Goal: Use online tool/utility

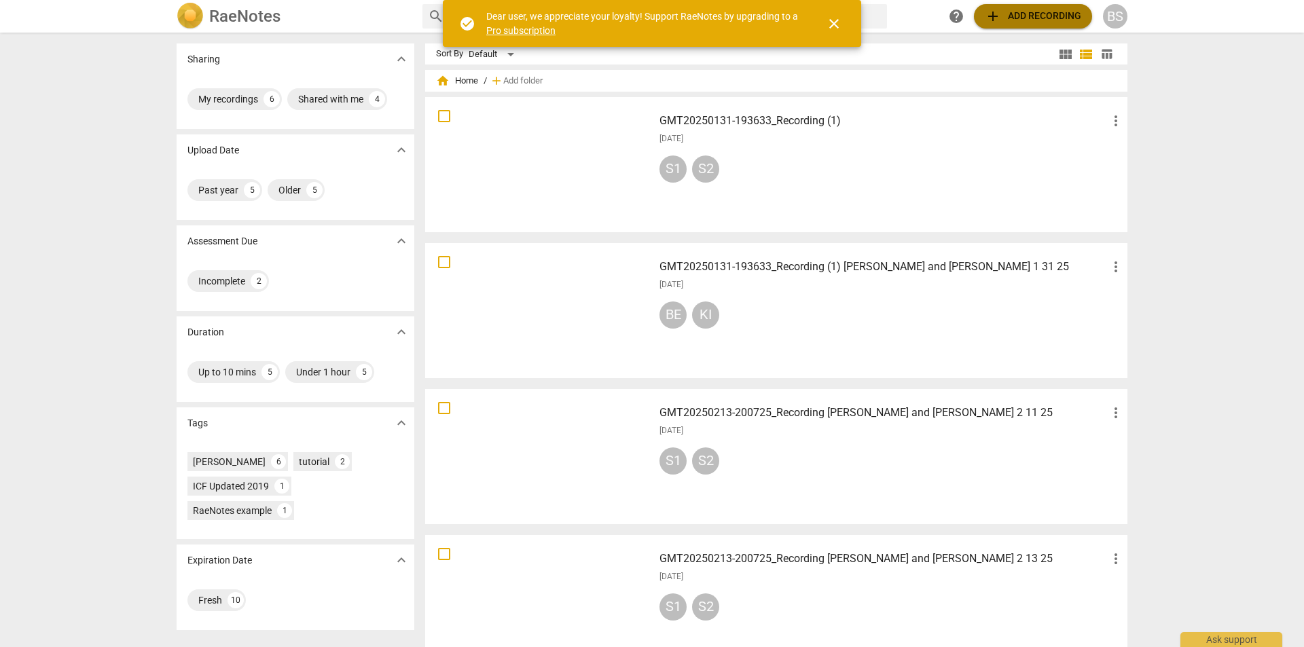
click at [1049, 13] on span "add Add recording" at bounding box center [1033, 16] width 96 height 16
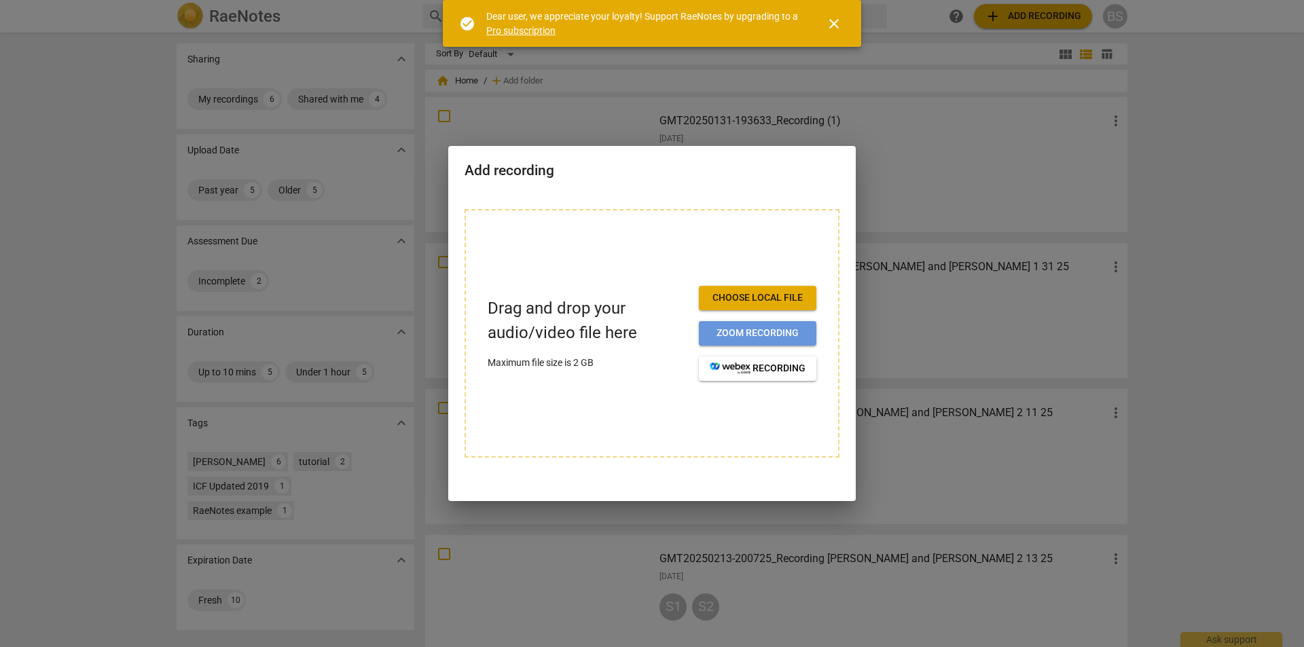
click at [754, 331] on span "Zoom recording" at bounding box center [758, 334] width 96 height 14
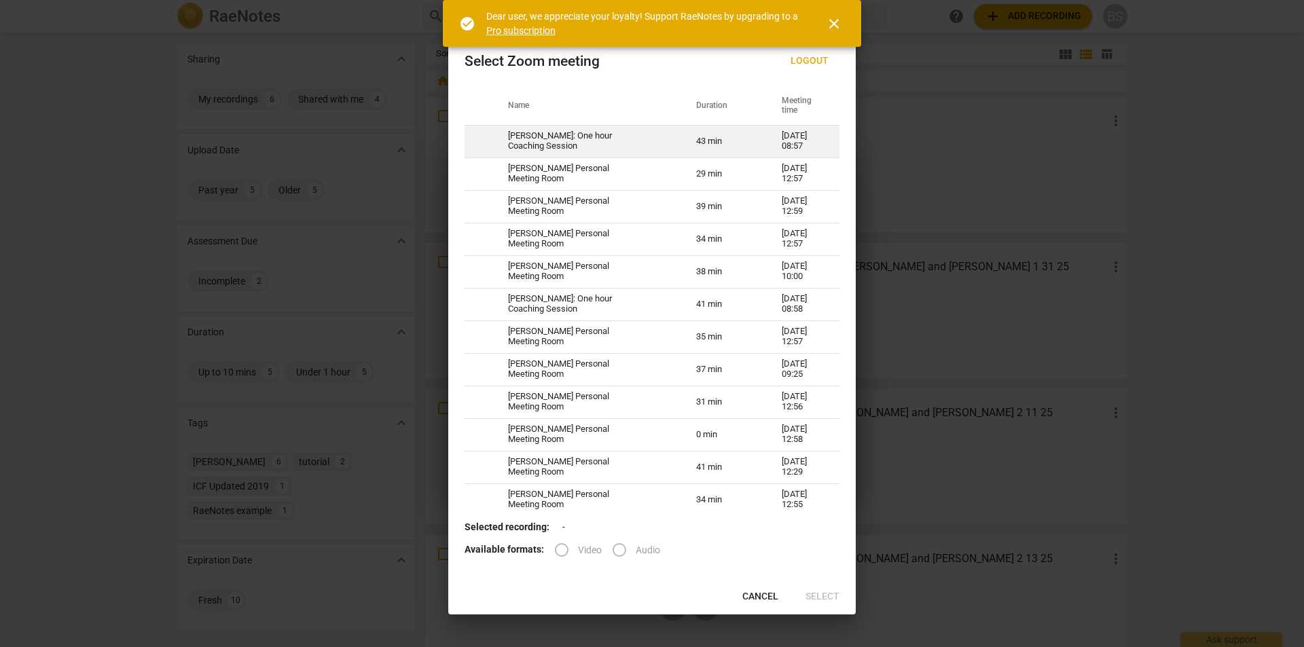
click at [554, 141] on td "[PERSON_NAME]: One hour Coaching Session" at bounding box center [586, 141] width 188 height 33
radio input "true"
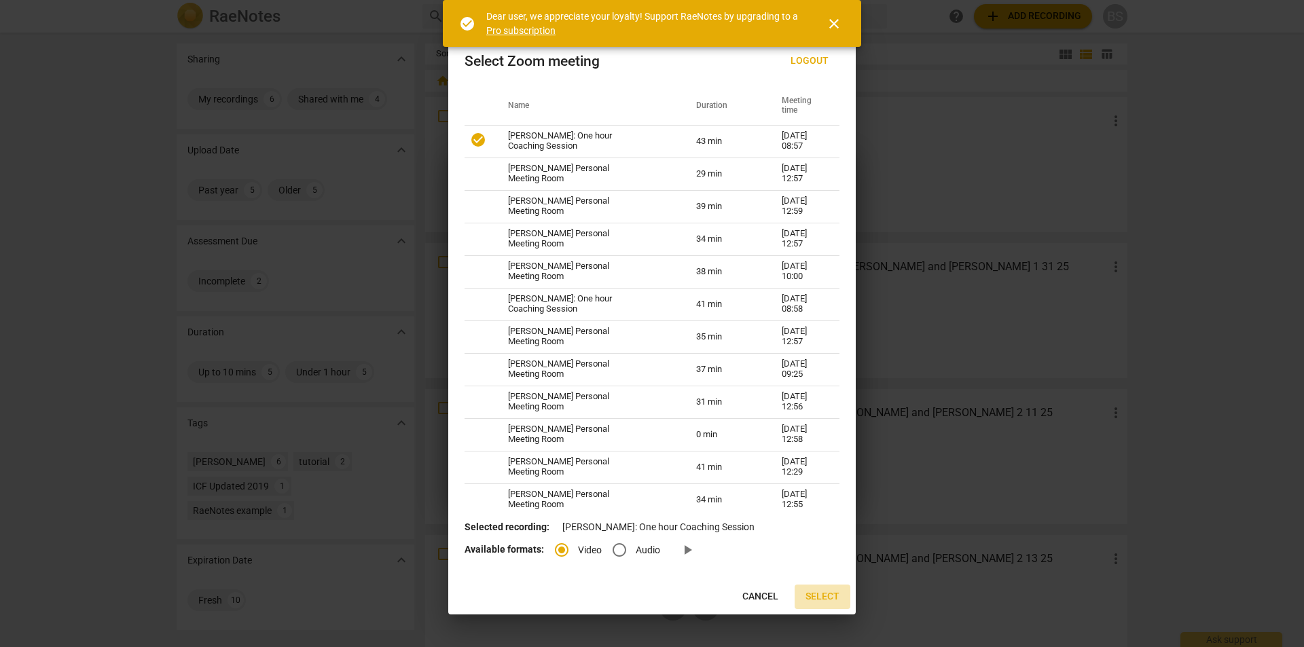
click at [833, 595] on span "Select" at bounding box center [823, 597] width 34 height 14
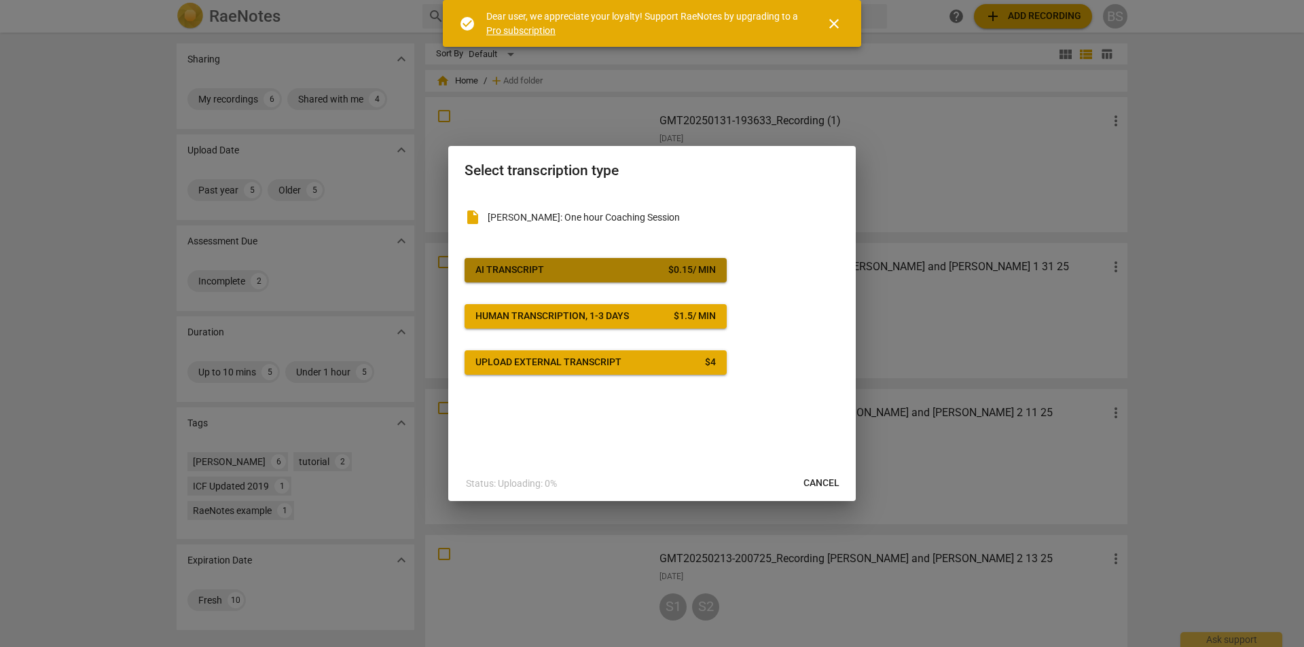
click at [527, 268] on div "AI Transcript" at bounding box center [509, 271] width 69 height 14
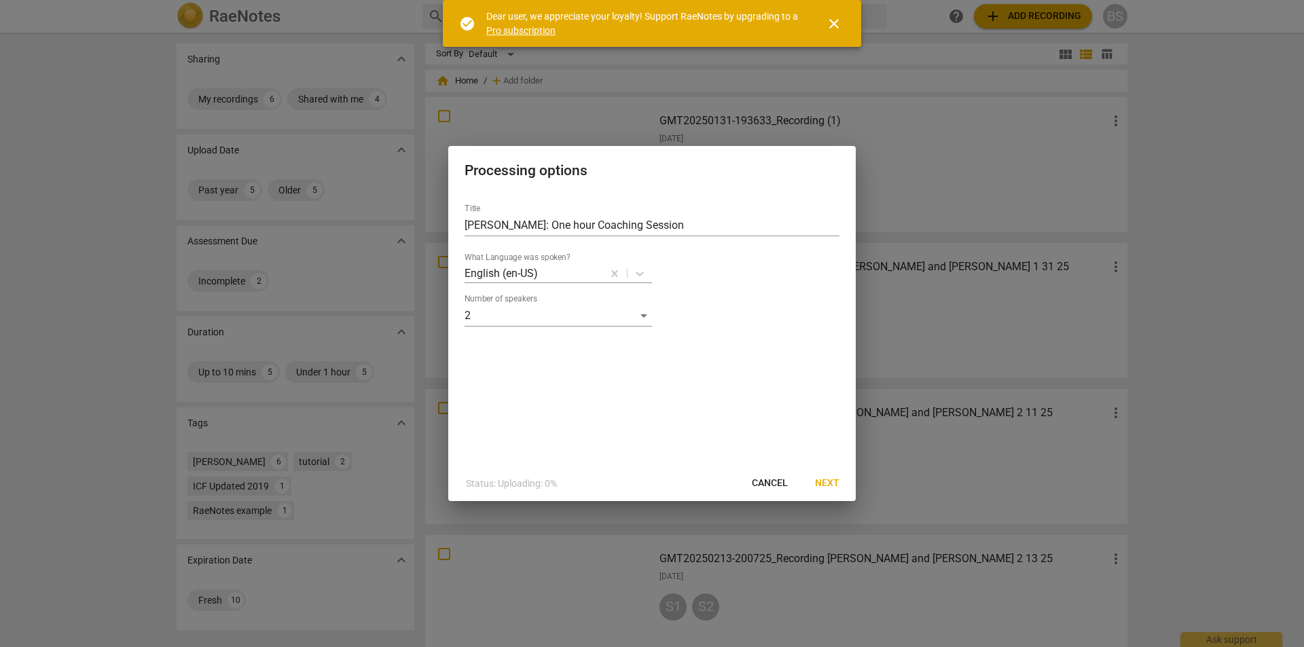
click at [827, 480] on span "Next" at bounding box center [827, 484] width 24 height 14
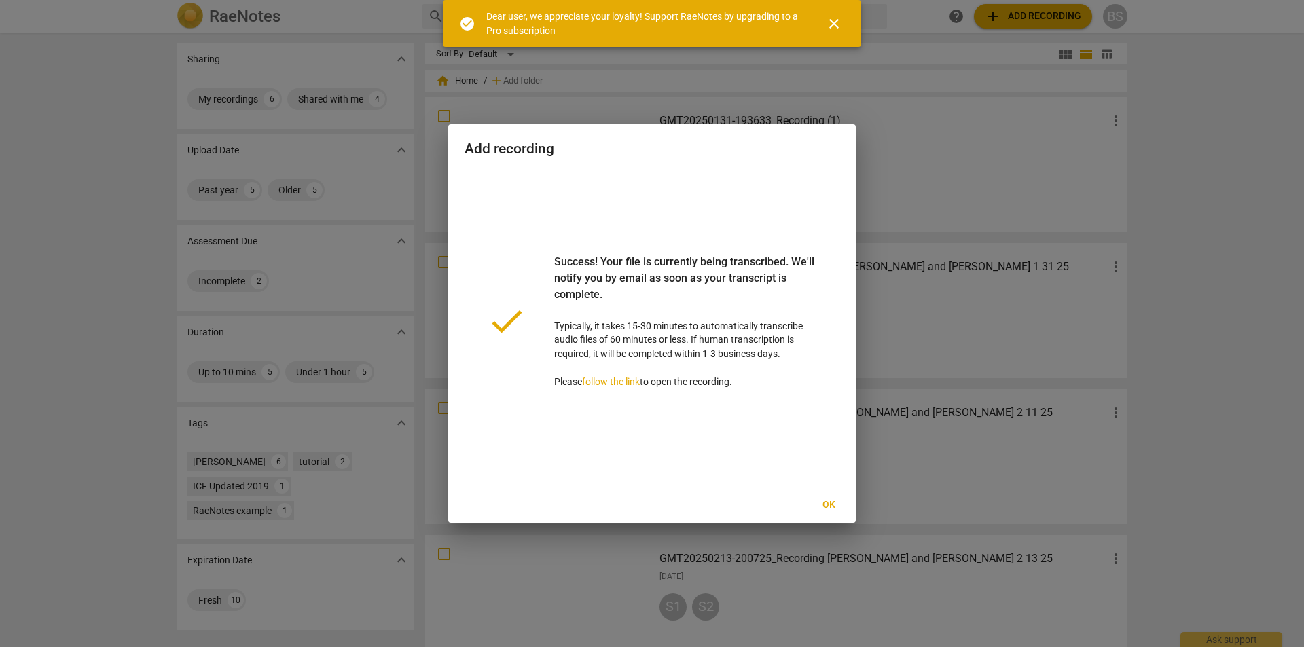
click at [833, 22] on span "close" at bounding box center [834, 24] width 16 height 16
